Goal: Task Accomplishment & Management: Complete application form

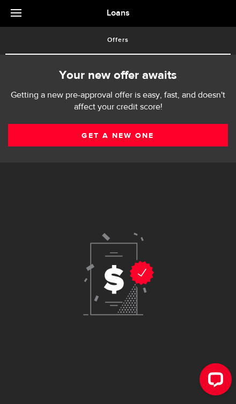
click at [171, 143] on link "Get a new one" at bounding box center [118, 135] width 220 height 23
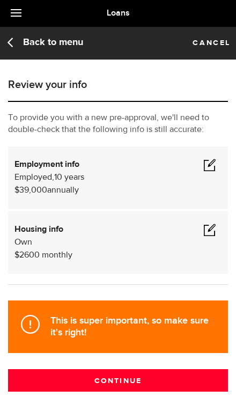
click at [206, 235] on span at bounding box center [209, 229] width 13 height 13
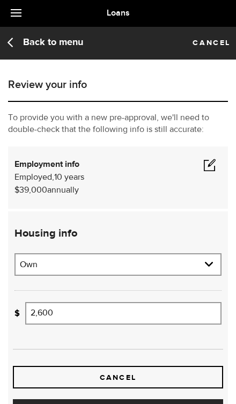
click at [143, 318] on input "2,600" at bounding box center [123, 313] width 196 height 23
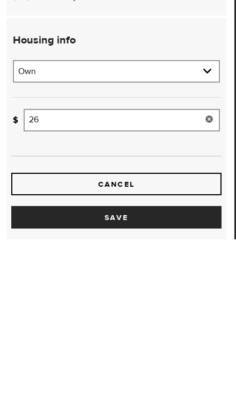
type input "2"
type input "3,000"
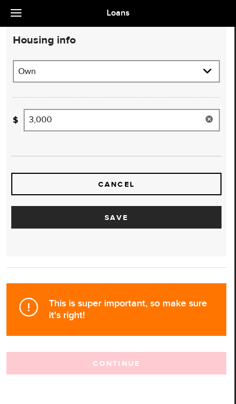
click at [163, 225] on button "Save" at bounding box center [116, 217] width 210 height 23
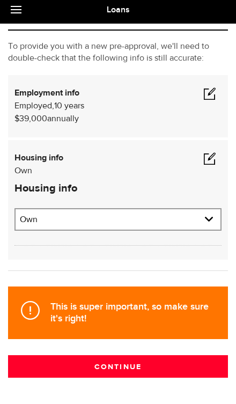
scroll to position [67, 0]
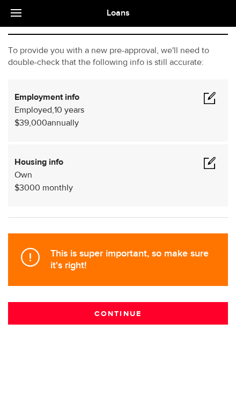
click at [204, 102] on span at bounding box center [209, 97] width 13 height 13
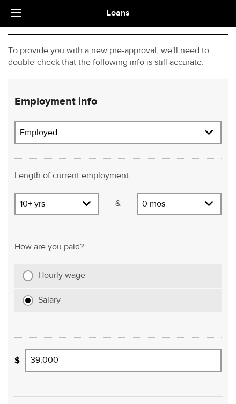
click at [116, 366] on input "39,000" at bounding box center [123, 360] width 196 height 23
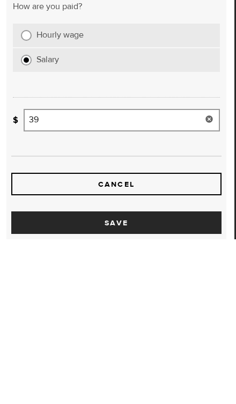
type input "3"
type input "55,000"
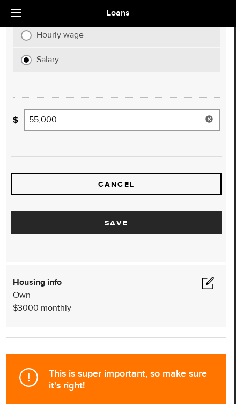
click at [150, 228] on button "Save" at bounding box center [116, 222] width 210 height 23
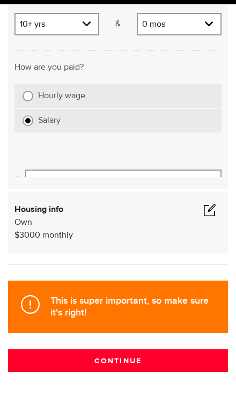
scroll to position [67, 0]
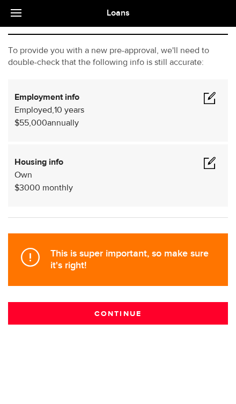
click at [152, 319] on button "Continue" at bounding box center [118, 313] width 220 height 23
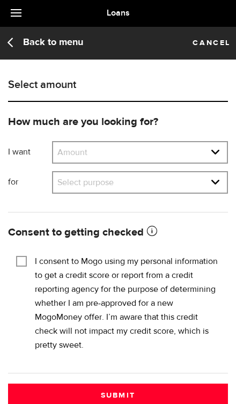
click at [202, 163] on select "Amount $500 $1000 $2000 $3000 $4000 $5000 $6000 $7000 $8000 $9000 $10000 $11000…" at bounding box center [140, 153] width 174 height 23
select select "1000"
click at [180, 194] on select "Select purpose Credit Card Refinancing/Pay Off Credit Cards Debt Consolidation …" at bounding box center [140, 183] width 174 height 23
select select "Home Improvements/Moving Expenses"
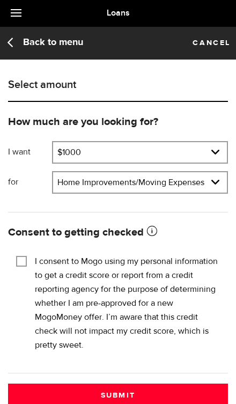
click at [21, 257] on input "I consent to Mogo using my personal information to get a credit score or report…" at bounding box center [21, 260] width 11 height 11
checkbox input "true"
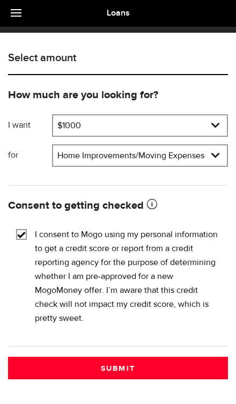
click at [151, 370] on button "Submit" at bounding box center [118, 368] width 220 height 23
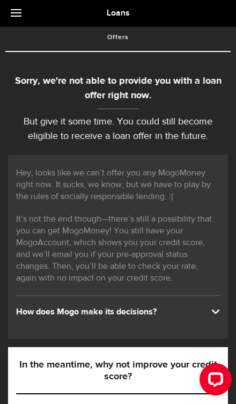
scroll to position [4, 0]
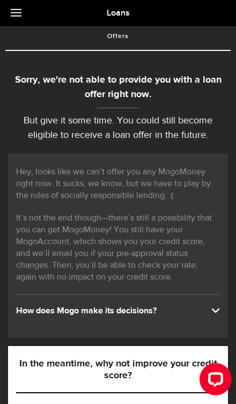
click at [18, 13] on span at bounding box center [16, 12] width 11 height 1
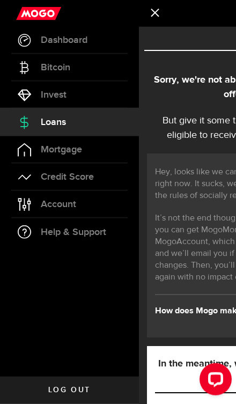
scroll to position [4, 0]
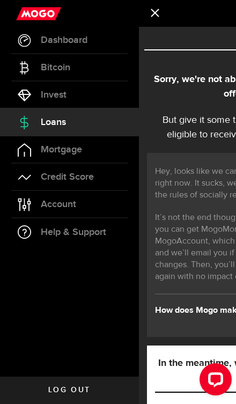
click at [88, 393] on span "Log out" at bounding box center [69, 390] width 42 height 8
